Goal: Task Accomplishment & Management: Complete application form

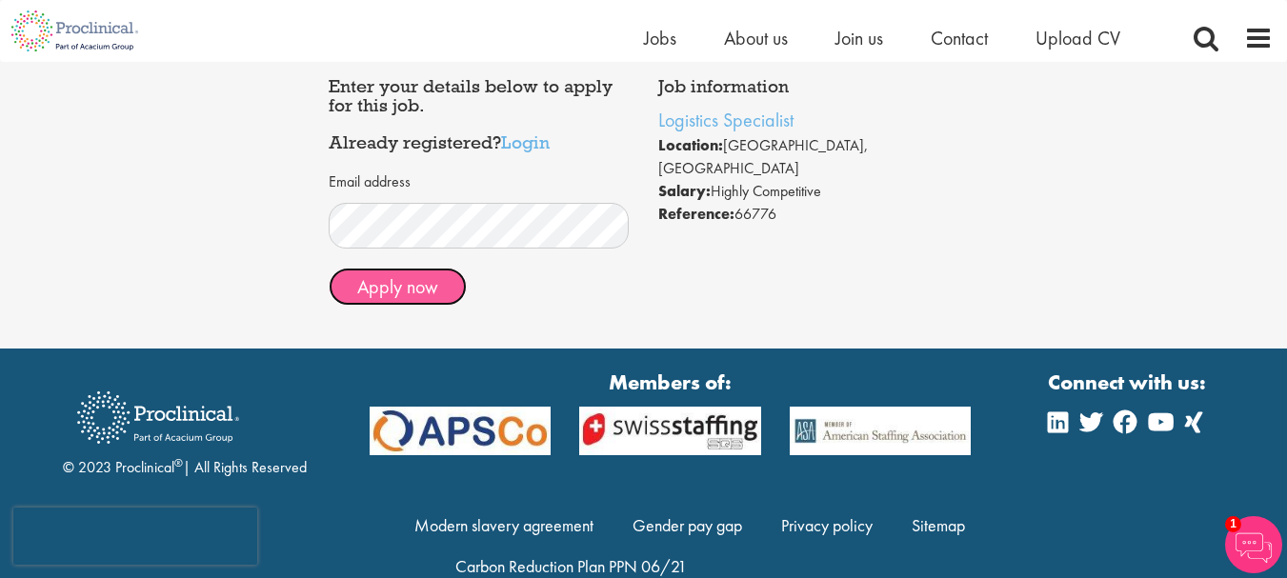
click at [426, 275] on button "Apply now" at bounding box center [398, 287] width 138 height 38
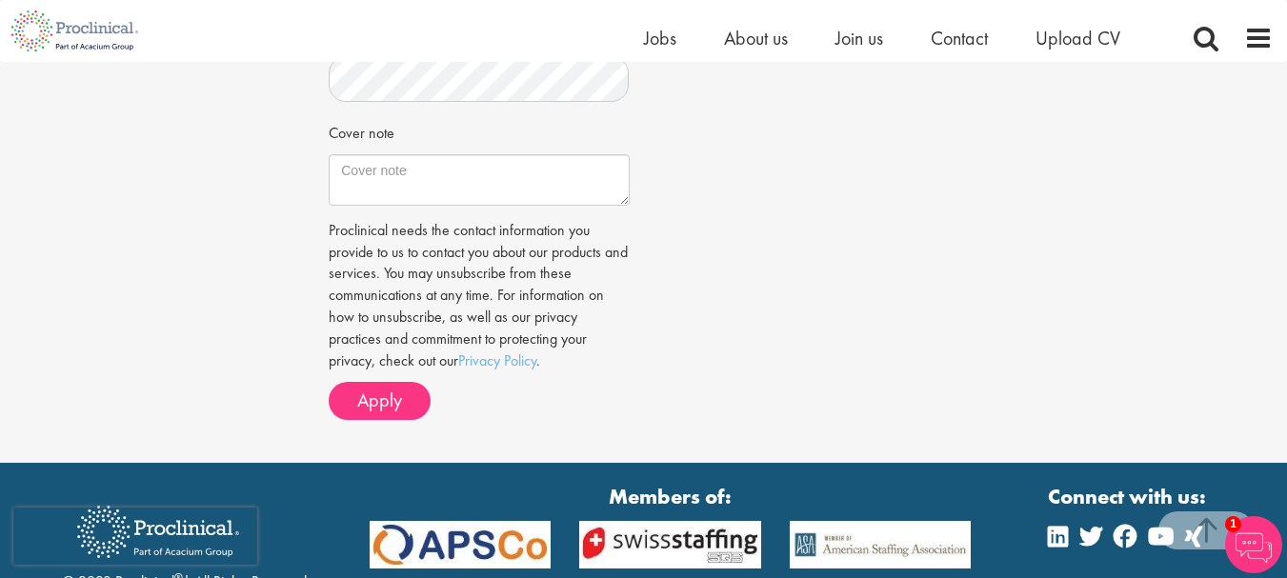
scroll to position [571, 0]
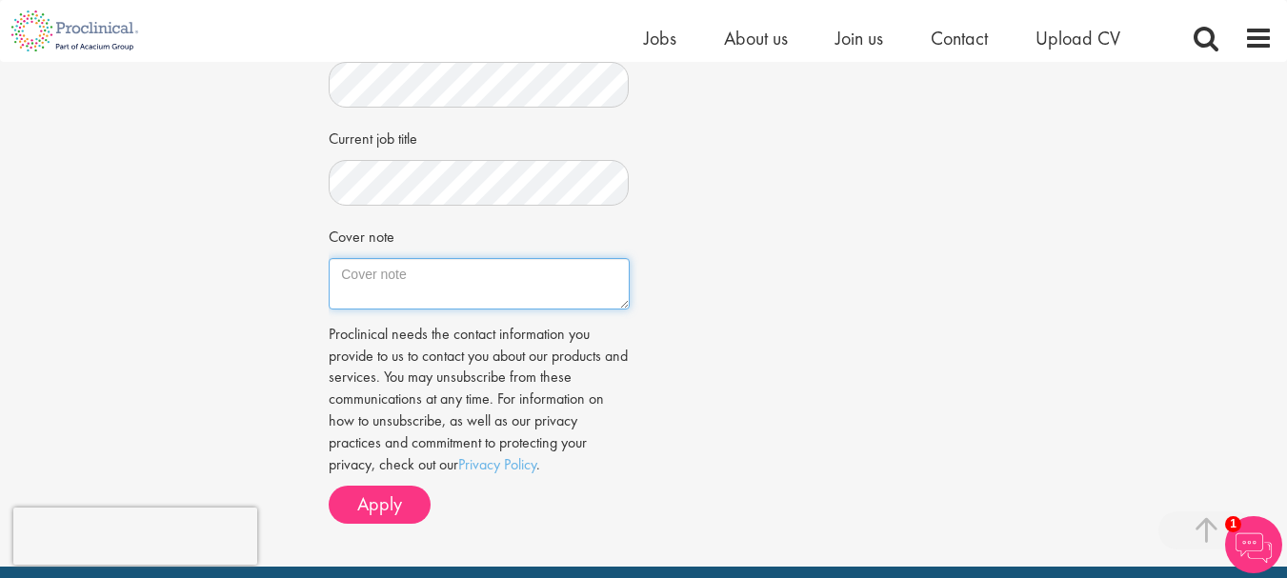
click at [427, 297] on textarea "Cover note" at bounding box center [479, 283] width 300 height 51
click at [415, 303] on textarea "Cover note" at bounding box center [479, 283] width 300 height 51
paste textarea "Logistics Specialist with over 6 years of experience, including 4+ years in sup…"
type textarea "Logistics Specialist with over 6 years of experience, including 4+ years in sup…"
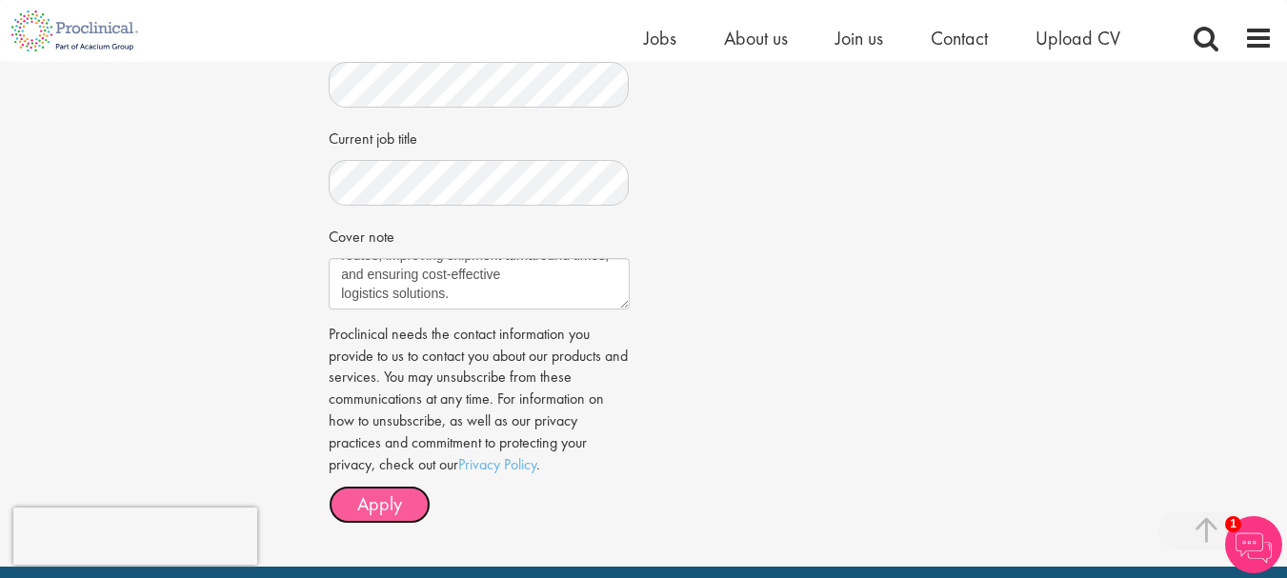
click at [391, 516] on span "Apply" at bounding box center [379, 503] width 45 height 25
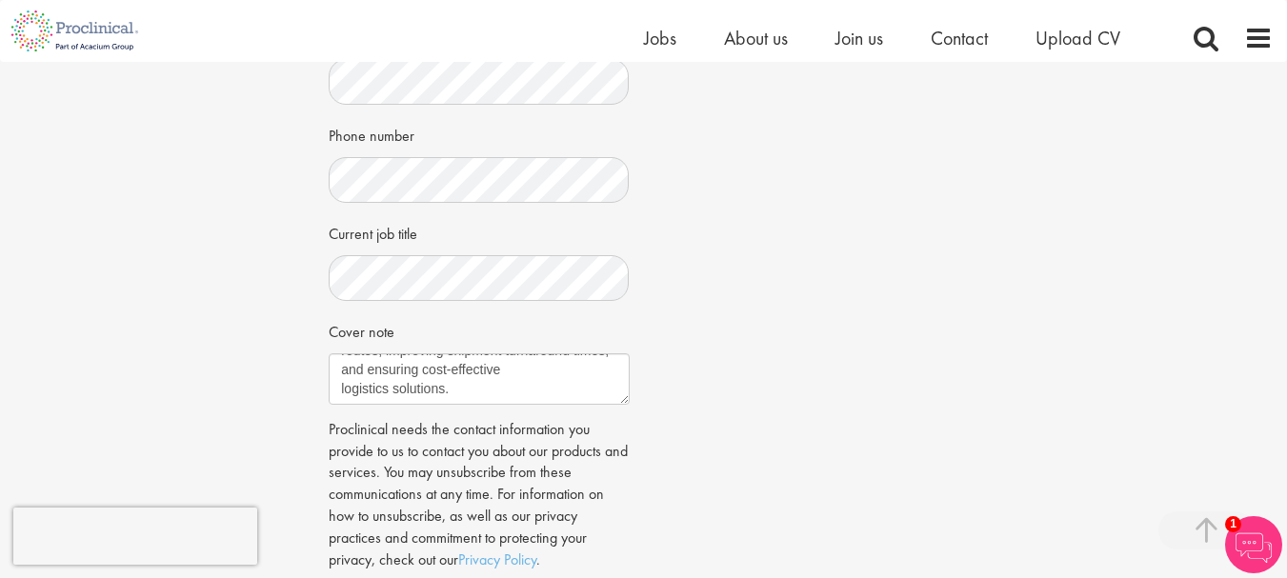
scroll to position [230, 0]
